Goal: Transaction & Acquisition: Book appointment/travel/reservation

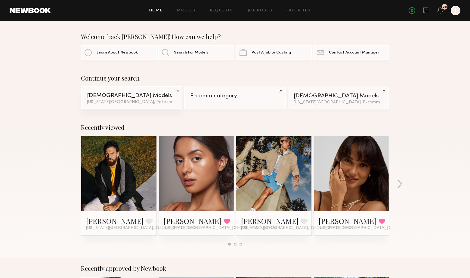
click at [114, 94] on div "Male Models" at bounding box center [131, 96] width 89 height 6
click at [442, 5] on div "28" at bounding box center [445, 7] width 6 height 6
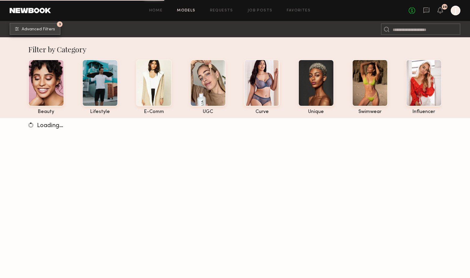
click at [47, 25] on button "3 Advanced Filters" at bounding box center [35, 29] width 51 height 12
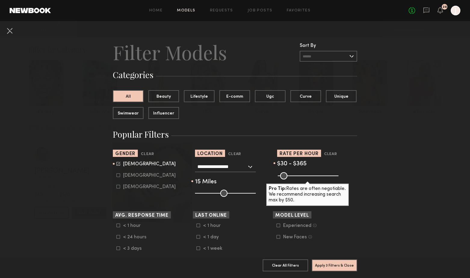
drag, startPoint x: 307, startPoint y: 175, endPoint x: 319, endPoint y: 175, distance: 12.0
type input "***"
click at [319, 175] on input "range" at bounding box center [308, 176] width 61 height 7
drag, startPoint x: 281, startPoint y: 175, endPoint x: 289, endPoint y: 175, distance: 8.1
type input "**"
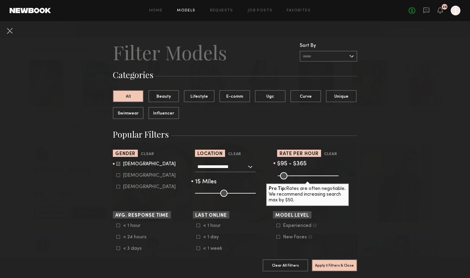
click at [289, 175] on input "range" at bounding box center [308, 176] width 61 height 7
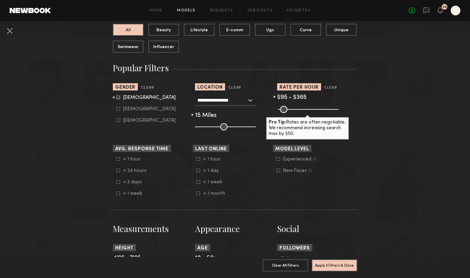
scroll to position [74, 0]
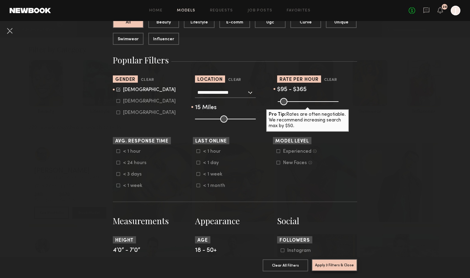
click at [328, 266] on button "Apply 3 Filters & Close" at bounding box center [334, 266] width 45 height 12
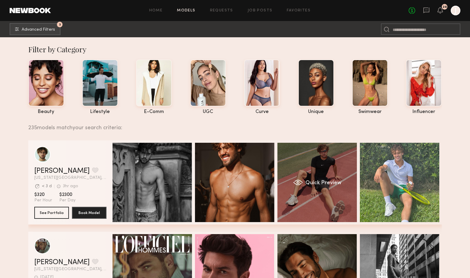
click at [341, 190] on div "Quick Preview" at bounding box center [317, 182] width 79 height 79
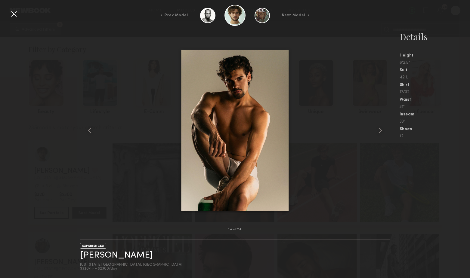
click at [14, 14] on div at bounding box center [14, 14] width 10 height 10
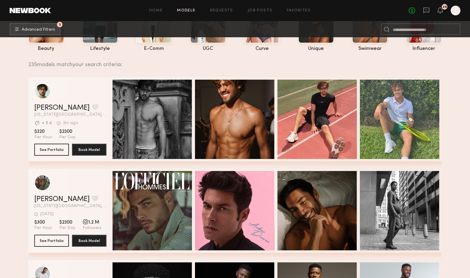
scroll to position [10, 0]
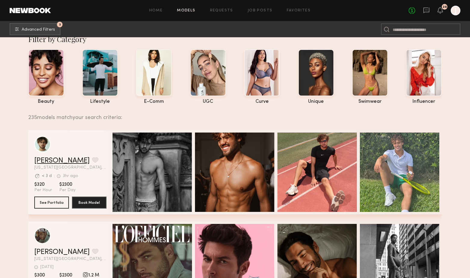
click at [43, 159] on link "Amir S." at bounding box center [61, 160] width 55 height 7
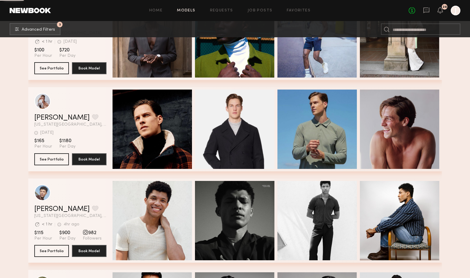
scroll to position [2995, 0]
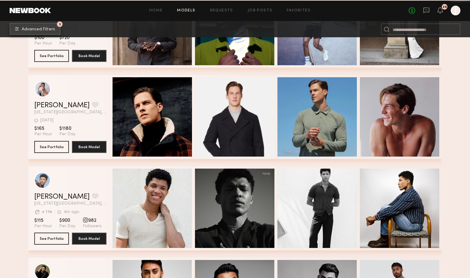
click at [52, 31] on span "Advanced Filters" at bounding box center [38, 29] width 33 height 4
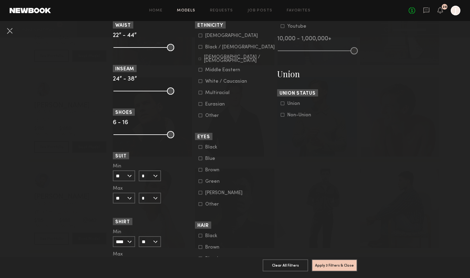
scroll to position [339, 0]
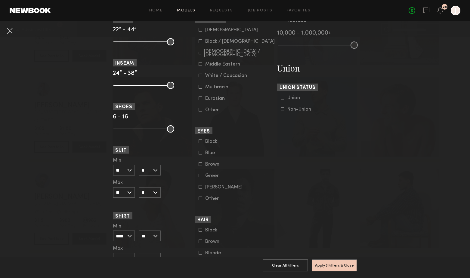
click at [199, 77] on icon at bounding box center [201, 76] width 4 height 4
click at [318, 267] on button "Apply 4 Filters & Close" at bounding box center [334, 266] width 45 height 12
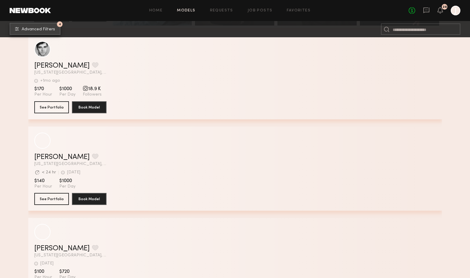
scroll to position [2404, 0]
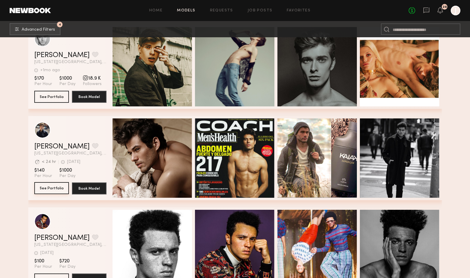
click at [59, 187] on button "See Portfolio" at bounding box center [51, 188] width 35 height 12
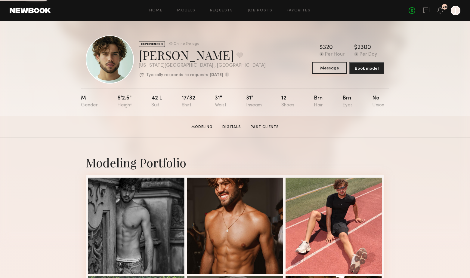
click at [333, 68] on button "Message" at bounding box center [329, 68] width 35 height 12
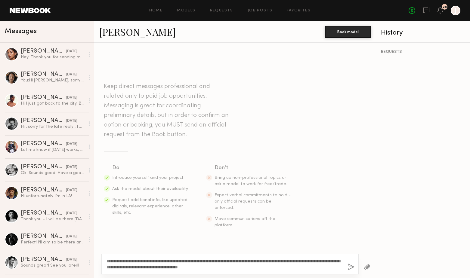
click at [227, 267] on textarea "**********" at bounding box center [225, 265] width 237 height 12
drag, startPoint x: 278, startPoint y: 270, endPoint x: 124, endPoint y: 263, distance: 154.3
click at [124, 263] on textarea "**********" at bounding box center [225, 265] width 237 height 12
type textarea "**********"
click at [352, 268] on button "button" at bounding box center [351, 268] width 7 height 8
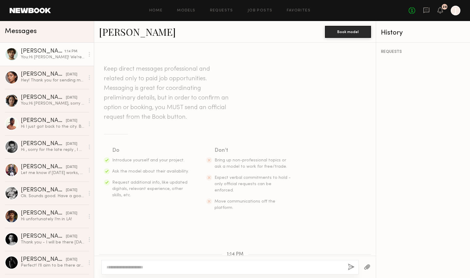
scroll to position [61, 0]
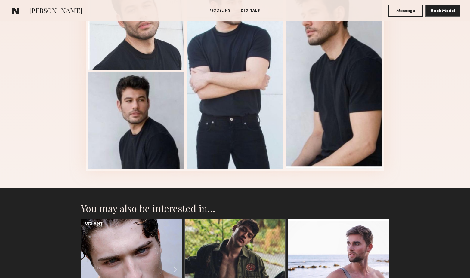
scroll to position [311, 0]
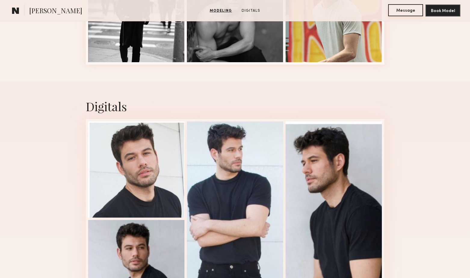
click at [408, 7] on button "Message" at bounding box center [405, 10] width 35 height 12
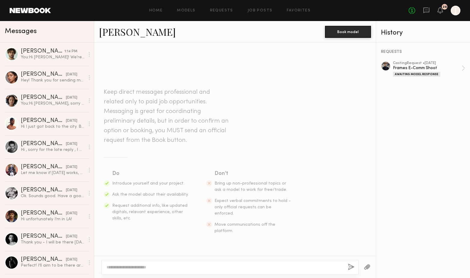
click at [177, 267] on textarea at bounding box center [225, 268] width 237 height 6
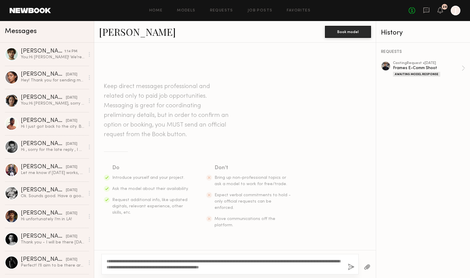
type textarea "**********"
click at [350, 268] on button "button" at bounding box center [351, 268] width 7 height 8
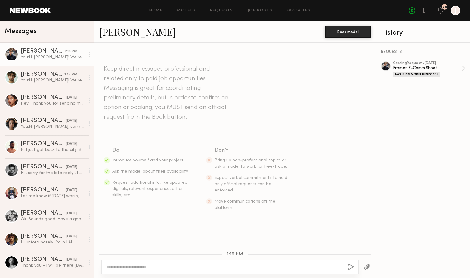
scroll to position [61, 0]
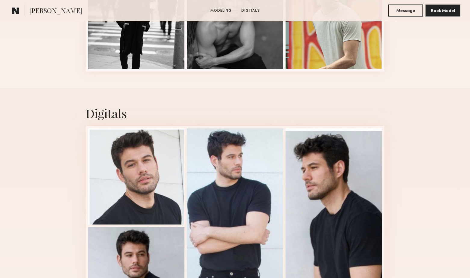
scroll to position [612, 0]
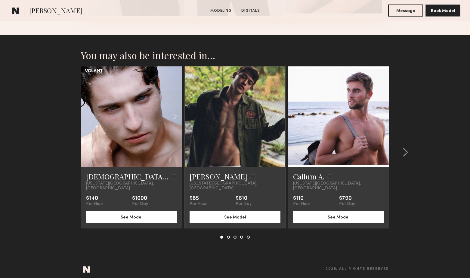
click at [119, 131] on link at bounding box center [131, 117] width 34 height 101
click at [401, 153] on button at bounding box center [404, 153] width 10 height 10
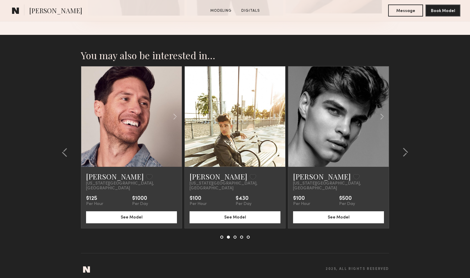
click at [244, 110] on link at bounding box center [235, 117] width 34 height 101
click at [65, 150] on common-icon at bounding box center [65, 153] width 6 height 10
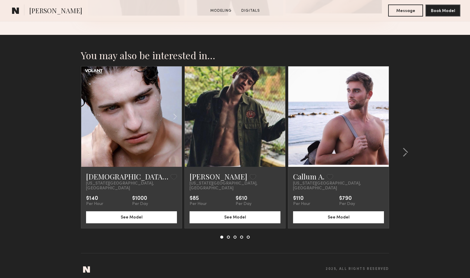
click at [372, 154] on div at bounding box center [372, 117] width 33 height 101
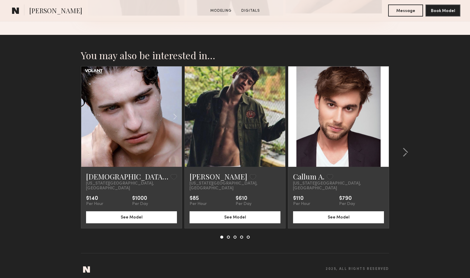
click at [330, 93] on link at bounding box center [339, 117] width 34 height 101
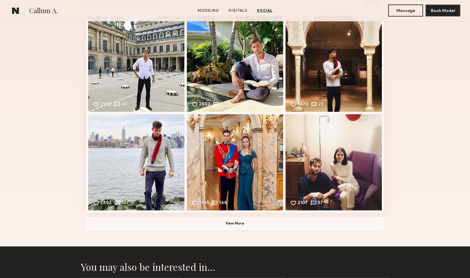
scroll to position [776, 0]
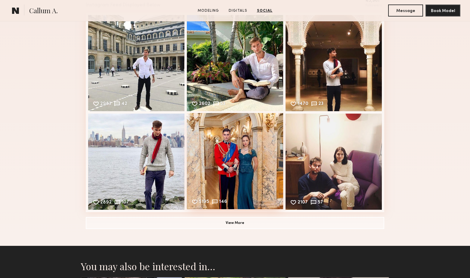
click at [233, 180] on div "5195 146 Likes & comments displayed to show model’s engagement" at bounding box center [235, 161] width 96 height 96
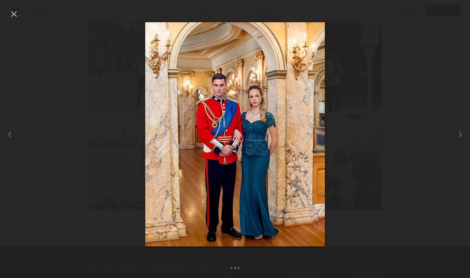
click at [429, 73] on div at bounding box center [235, 135] width 470 height 250
click at [15, 11] on div at bounding box center [14, 14] width 10 height 10
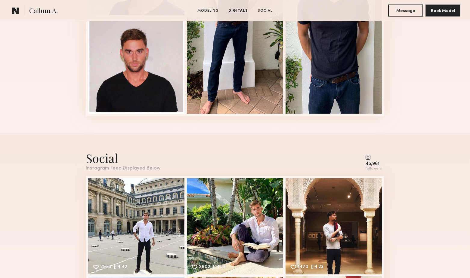
scroll to position [667, 0]
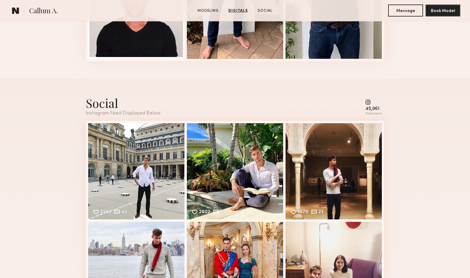
click at [373, 110] on div "45,961" at bounding box center [374, 109] width 17 height 5
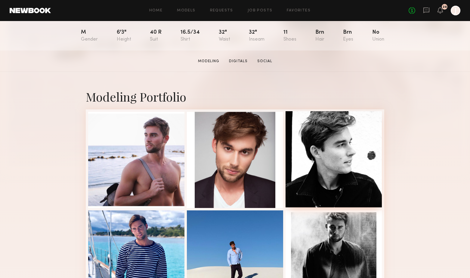
scroll to position [0, 0]
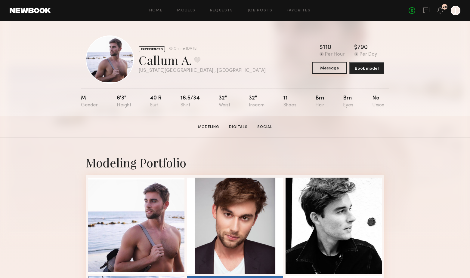
click at [336, 67] on button "Message" at bounding box center [329, 68] width 35 height 12
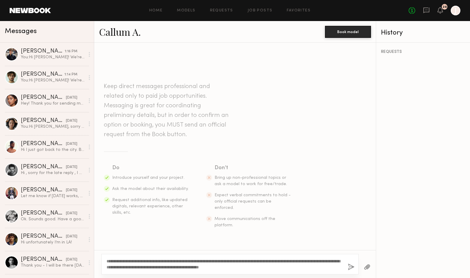
type textarea "**********"
click at [351, 266] on button "button" at bounding box center [351, 268] width 7 height 8
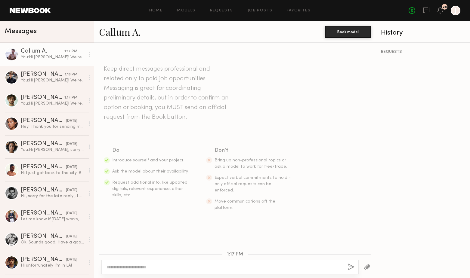
scroll to position [61, 0]
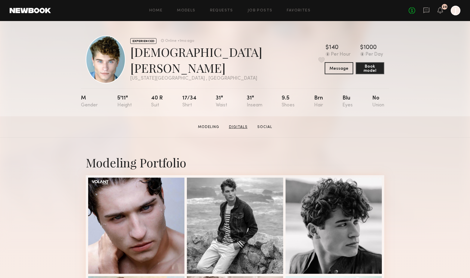
click at [238, 126] on link "Digitals" at bounding box center [238, 127] width 23 height 5
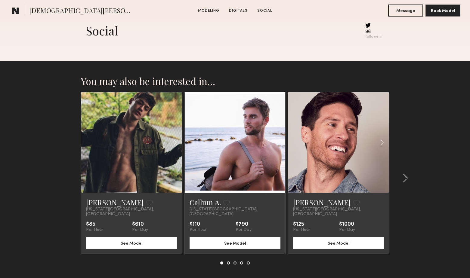
scroll to position [881, 0]
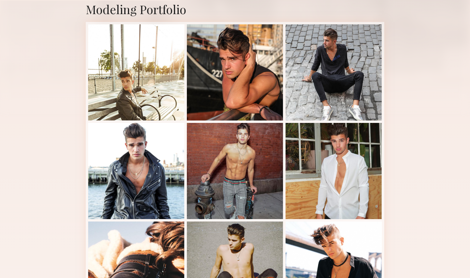
scroll to position [23, 0]
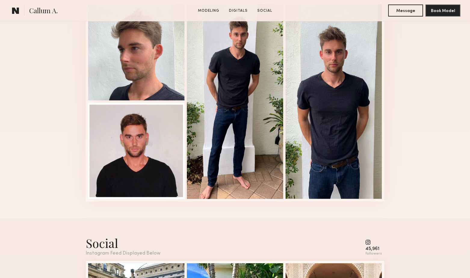
scroll to position [770, 0]
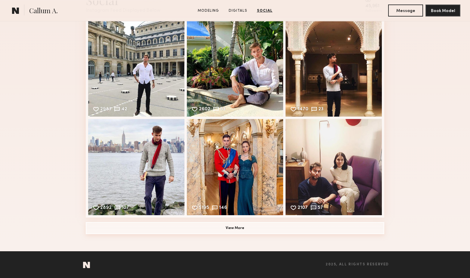
click at [239, 231] on button "View More" at bounding box center [235, 228] width 299 height 12
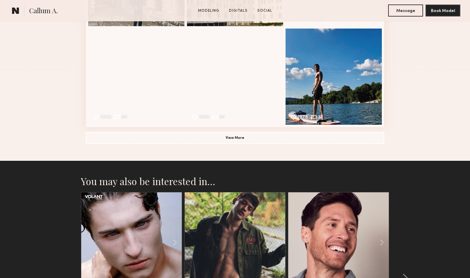
scroll to position [963, 0]
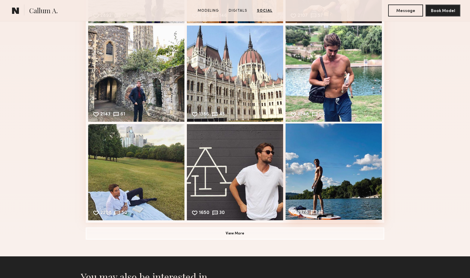
click at [331, 190] on div "1978 37 Likes & comments displayed to show model’s engagement" at bounding box center [334, 172] width 96 height 96
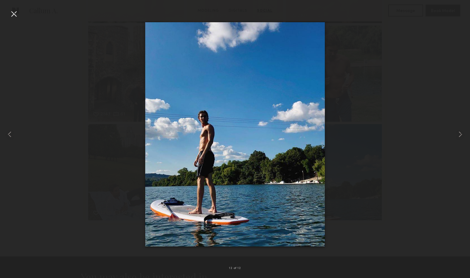
click at [363, 135] on div at bounding box center [235, 135] width 470 height 250
click at [19, 16] on div at bounding box center [235, 135] width 470 height 250
click at [15, 13] on div at bounding box center [14, 14] width 10 height 10
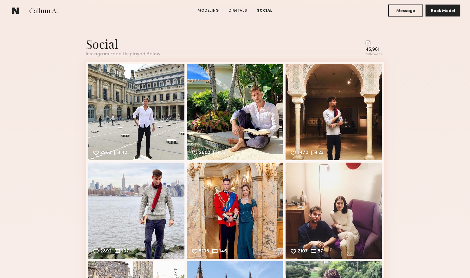
scroll to position [726, 0]
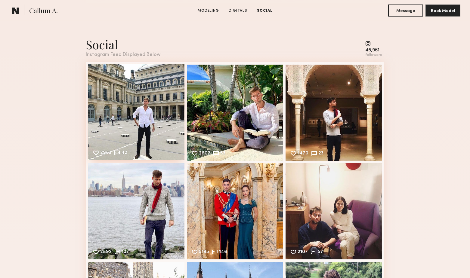
click at [142, 117] on div "2983 42 Likes & comments displayed to show model’s engagement" at bounding box center [136, 112] width 96 height 96
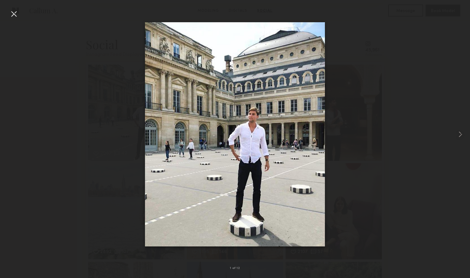
click at [364, 134] on div at bounding box center [235, 135] width 470 height 250
click at [13, 14] on div at bounding box center [14, 14] width 10 height 10
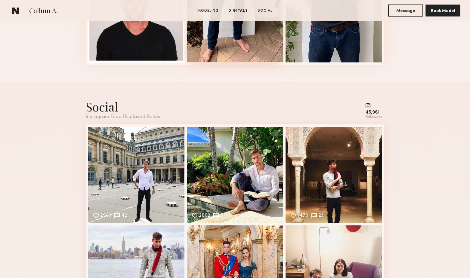
scroll to position [811, 0]
